Goal: Transaction & Acquisition: Subscribe to service/newsletter

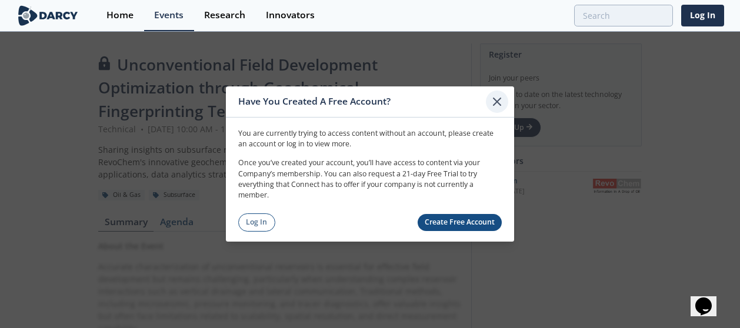
click at [500, 98] on icon at bounding box center [496, 101] width 7 height 7
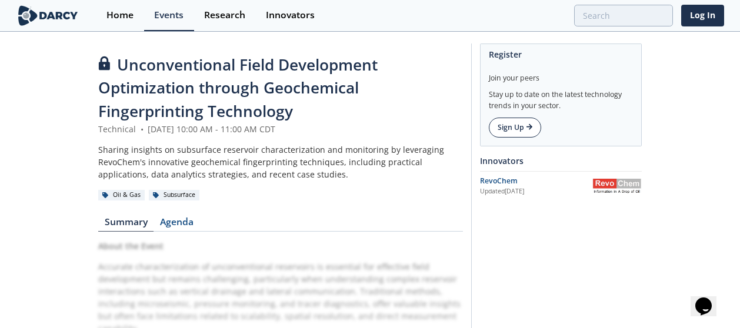
click at [514, 123] on link "Sign Up" at bounding box center [515, 128] width 52 height 20
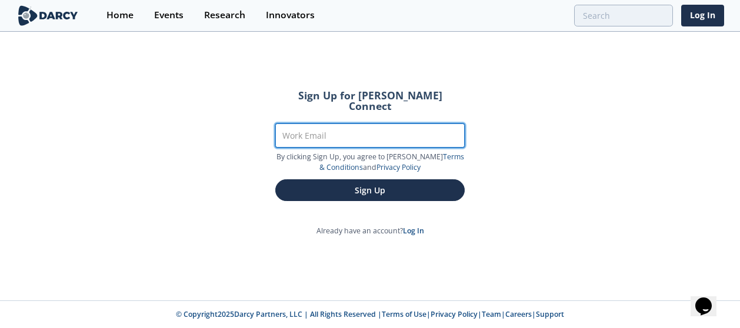
click at [340, 123] on input "Work Email" at bounding box center [369, 135] width 189 height 24
drag, startPoint x: 340, startPoint y: 119, endPoint x: 363, endPoint y: 164, distance: 50.5
click at [363, 164] on form "Sign Up for [PERSON_NAME] Connect Work Email By clicking Sign Up, you agree to …" at bounding box center [370, 145] width 222 height 143
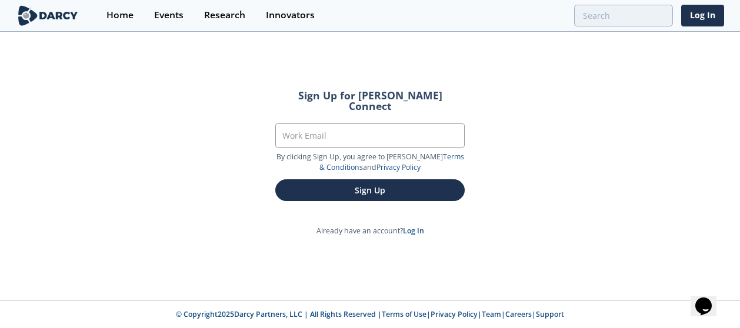
click at [236, 182] on div "Sign Up for [PERSON_NAME] Connect Work Email By clicking Sign Up, you agree to …" at bounding box center [370, 166] width 740 height 267
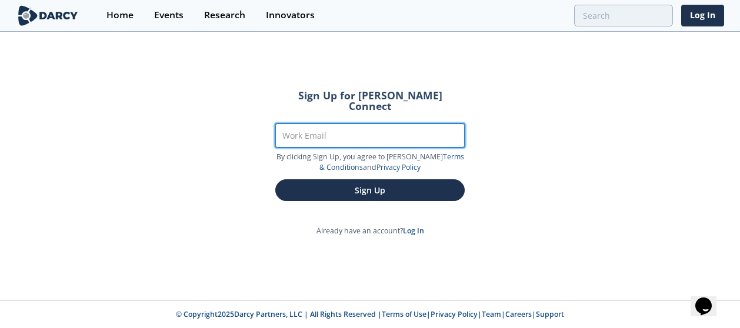
click at [324, 123] on input "Work Email" at bounding box center [369, 135] width 189 height 24
type input "[PERSON_NAME][EMAIL_ADDRESS][PERSON_NAME][DOMAIN_NAME]"
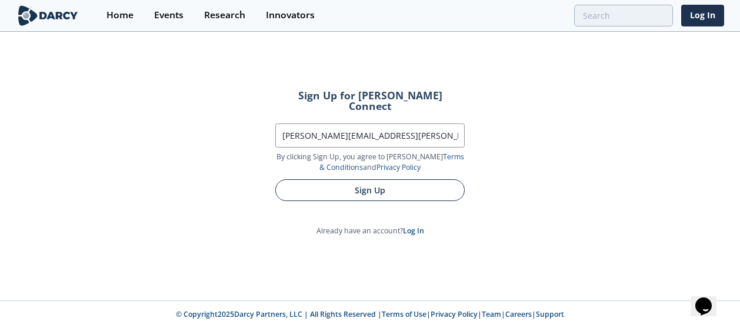
click at [334, 186] on button "Sign Up" at bounding box center [369, 190] width 189 height 22
click at [363, 179] on button "Sign Up" at bounding box center [369, 190] width 189 height 22
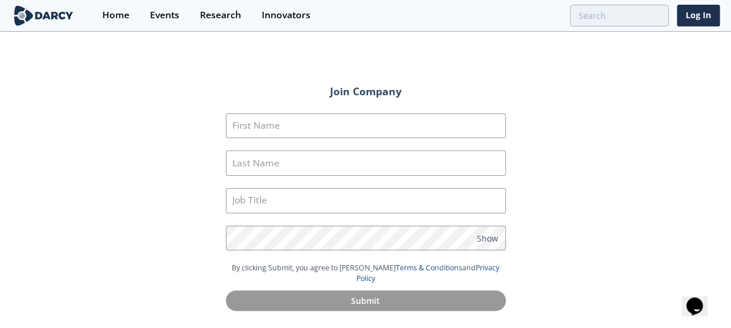
click at [310, 106] on form "First Name Last Name Job Title Password Show By clicking Submit, you agree to […" at bounding box center [365, 212] width 313 height 230
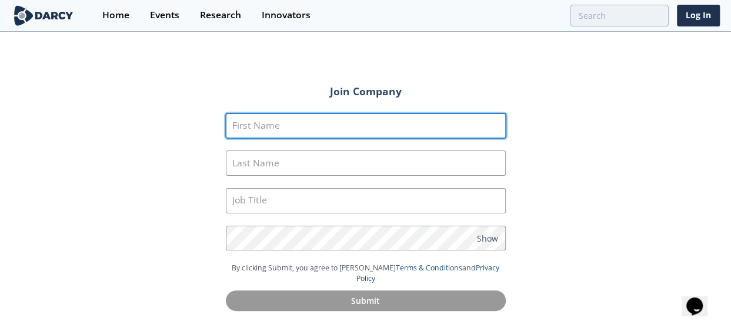
click at [310, 123] on input "First Name" at bounding box center [366, 125] width 280 height 25
type input "[PERSON_NAME]"
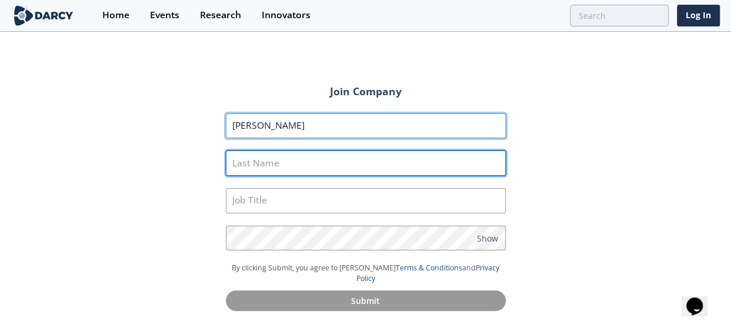
type input "[PERSON_NAME]"
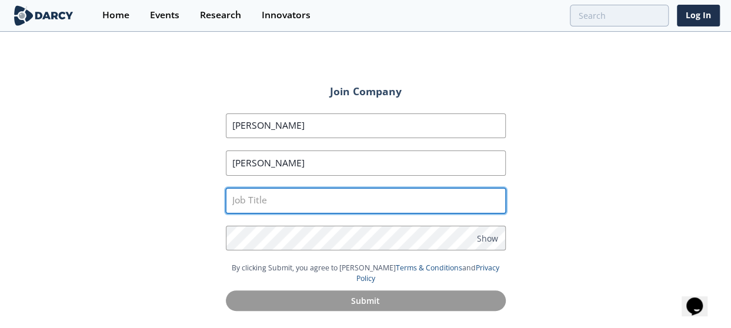
click at [286, 205] on input "text" at bounding box center [366, 200] width 280 height 25
type input "Consulting Geochemist"
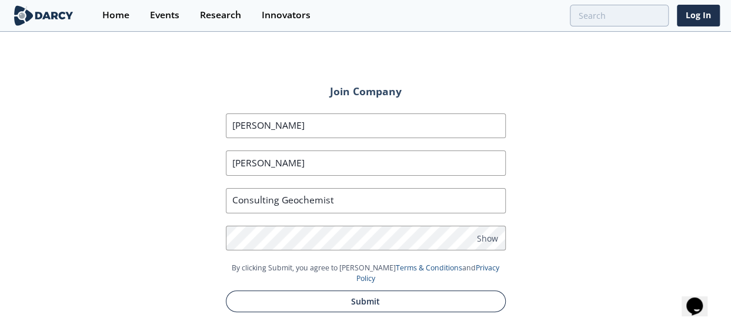
click at [394, 291] on button "Submit" at bounding box center [366, 301] width 280 height 22
